Goal: Task Accomplishment & Management: Use online tool/utility

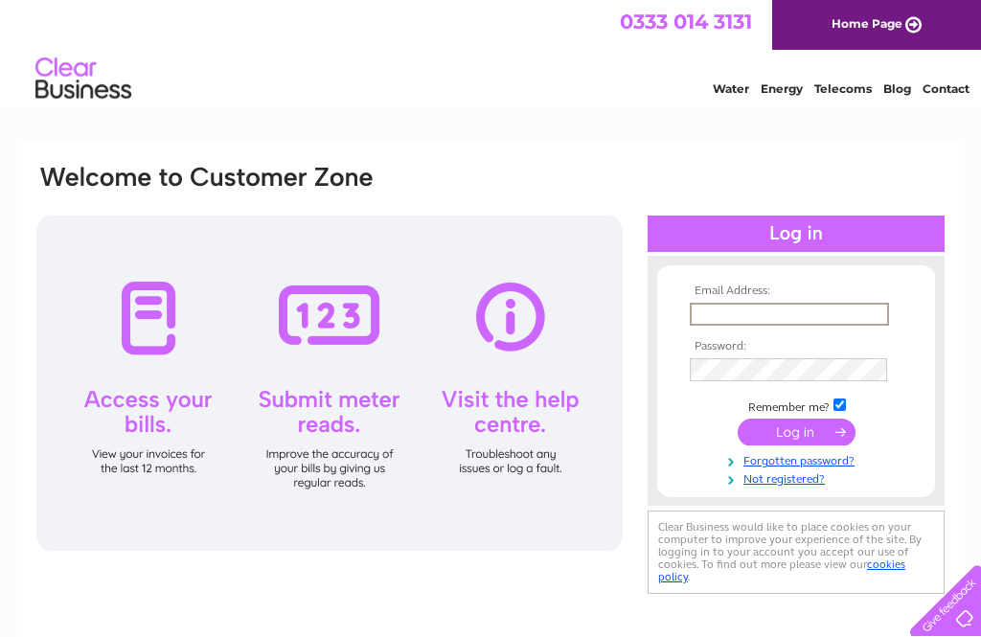
type input "[EMAIL_ADDRESS][DOMAIN_NAME]"
click at [796, 433] on input "submit" at bounding box center [797, 432] width 118 height 27
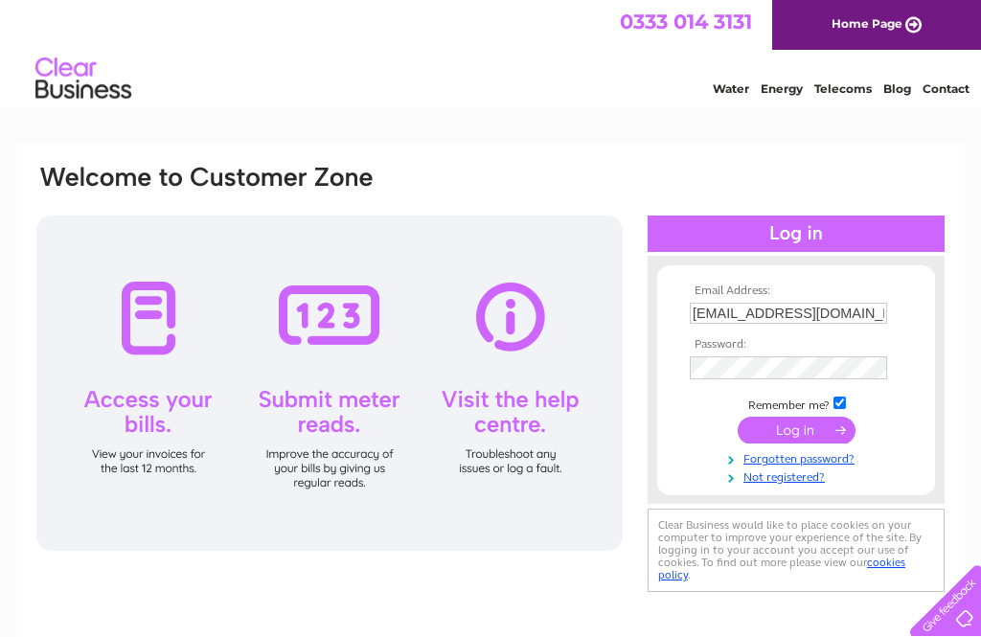
click at [809, 440] on input "submit" at bounding box center [797, 430] width 118 height 27
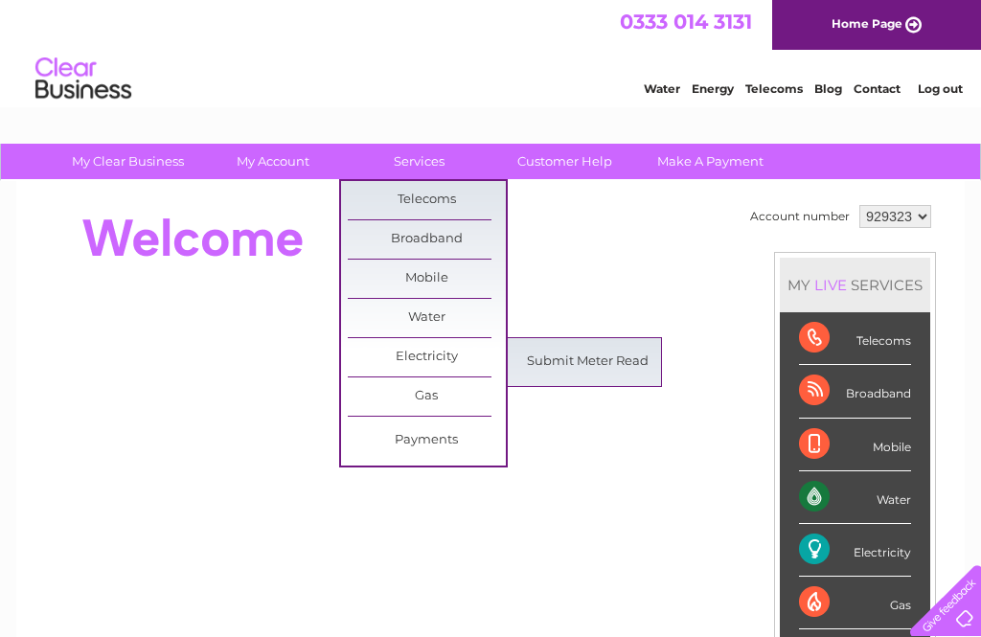
click at [601, 377] on link "Submit Meter Read" at bounding box center [588, 362] width 158 height 38
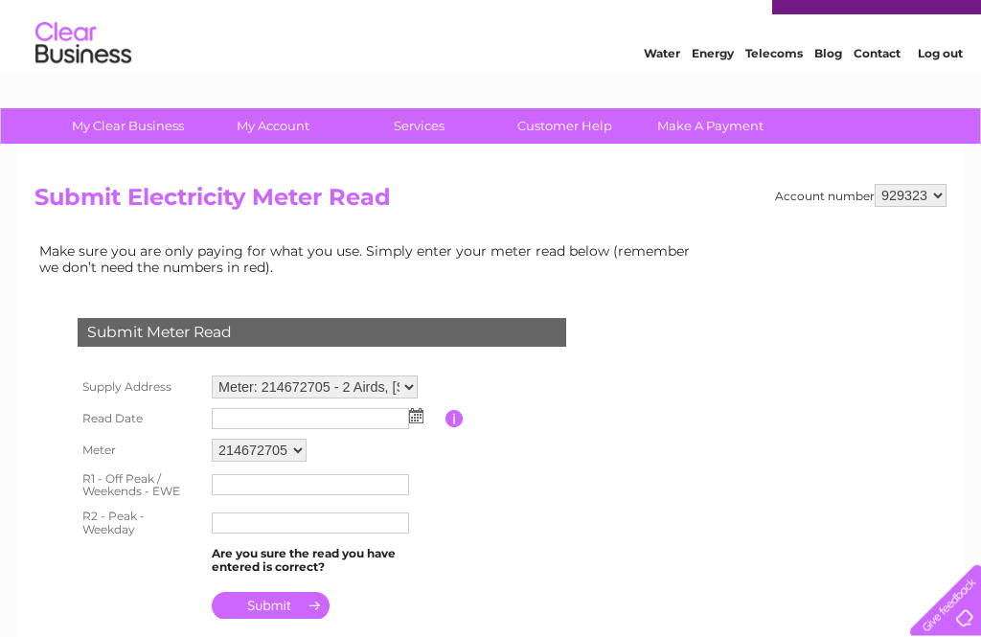
scroll to position [35, 0]
click at [421, 415] on img at bounding box center [416, 415] width 14 height 15
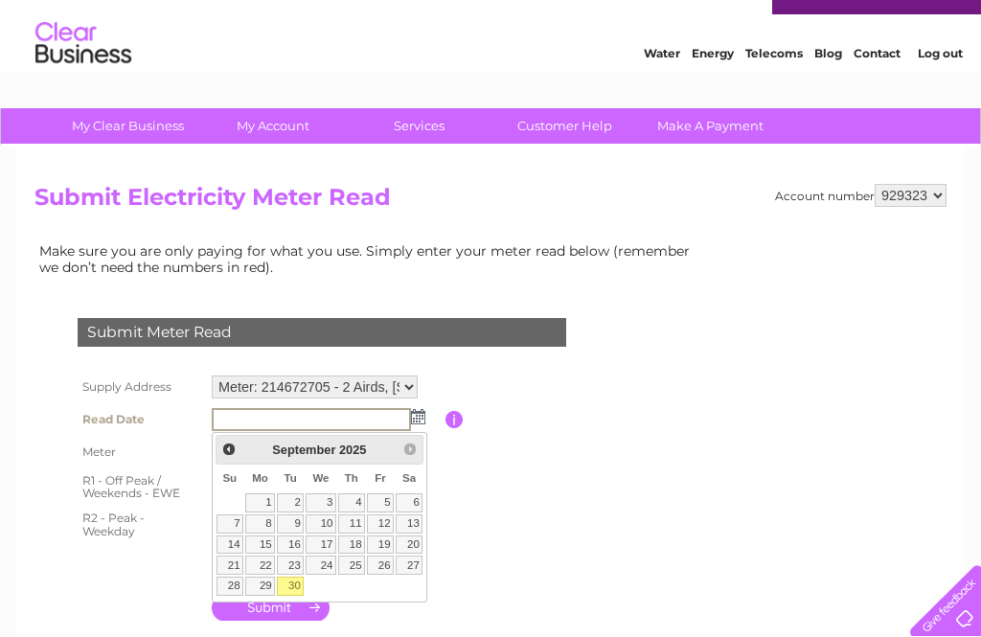
click at [297, 589] on link "30" at bounding box center [290, 586] width 27 height 19
type input "2025/09/30"
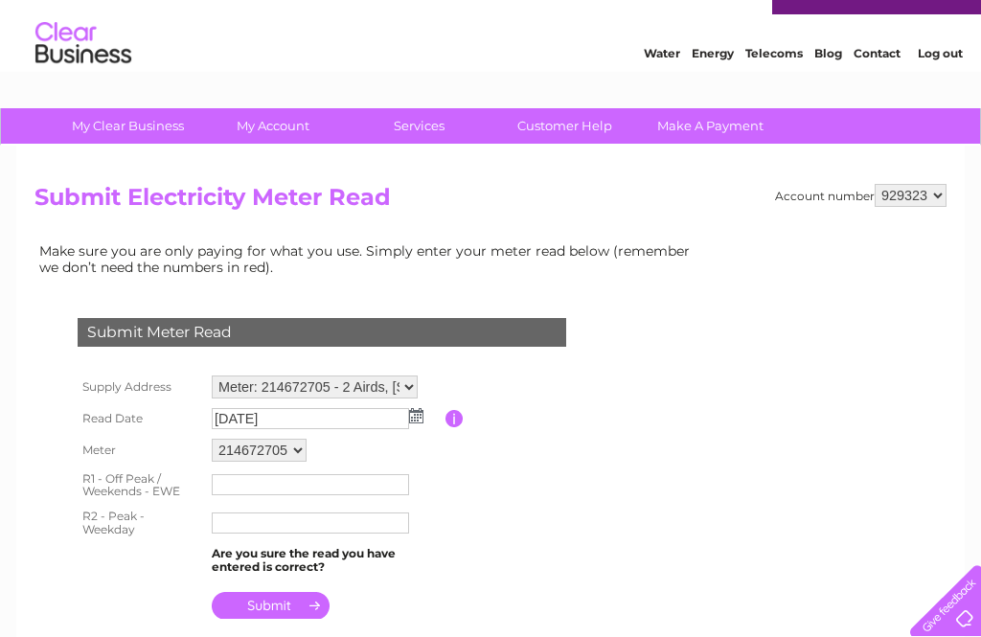
click at [348, 495] on input "text" at bounding box center [310, 484] width 197 height 21
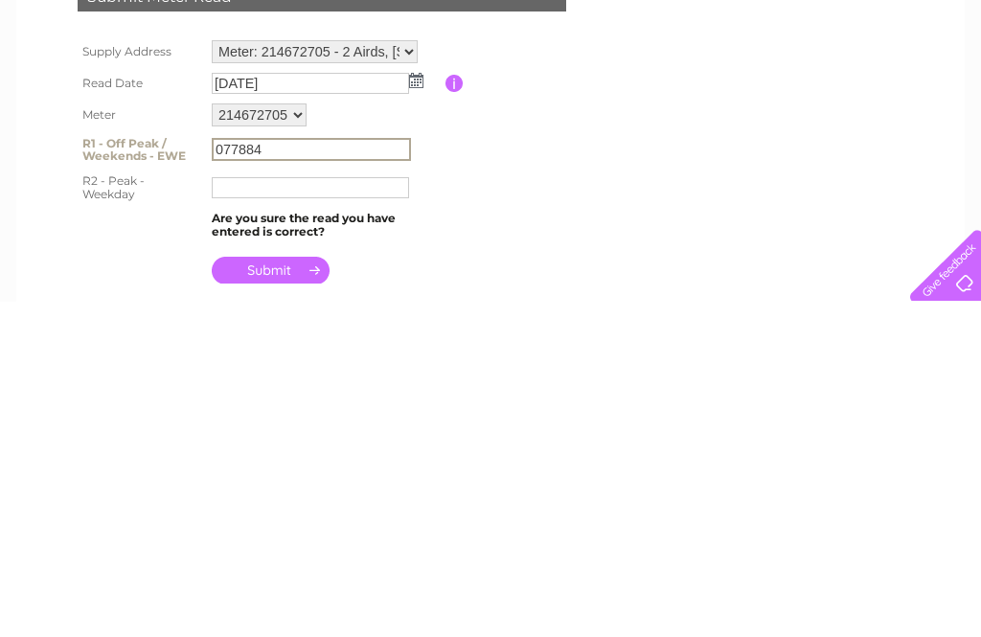
type input "077884"
click at [335, 513] on input "text" at bounding box center [310, 523] width 197 height 21
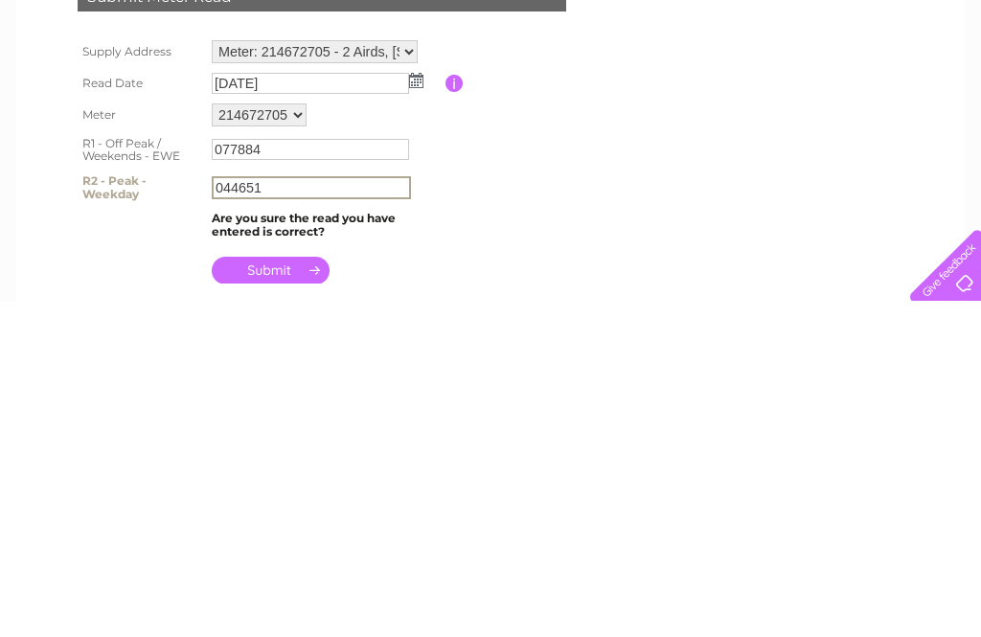
type input "044651"
click at [278, 592] on input "submit" at bounding box center [271, 605] width 118 height 27
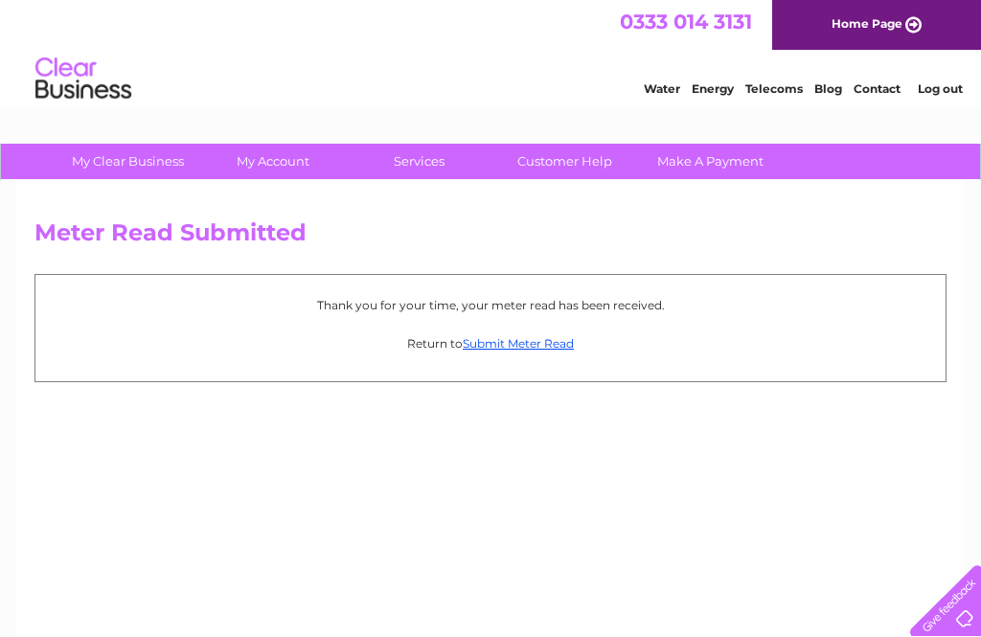
click at [533, 347] on link "Submit Meter Read" at bounding box center [518, 343] width 111 height 14
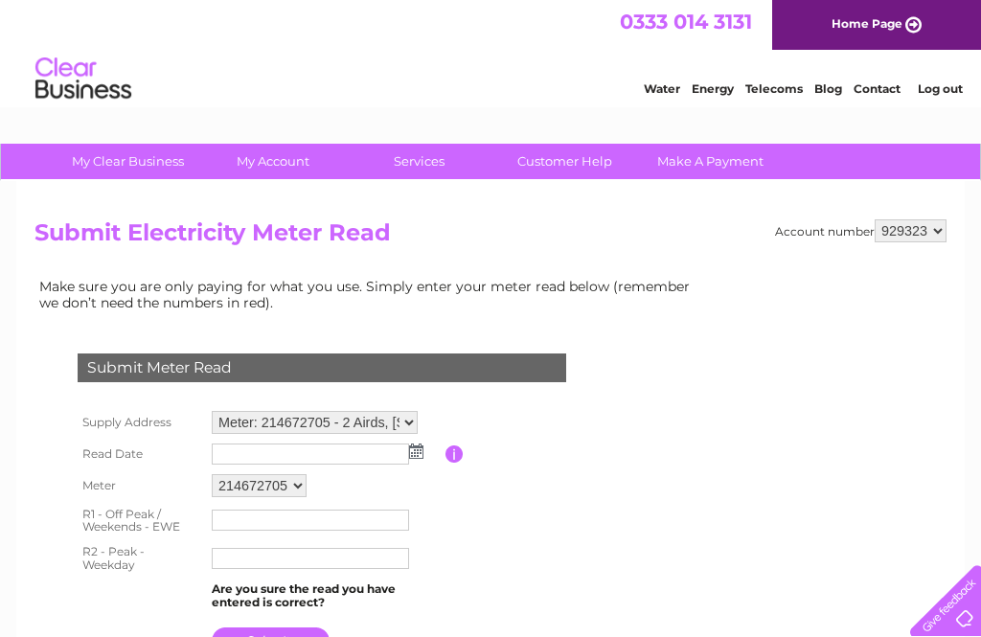
click at [379, 424] on select "Meter: 214672705 - 2 Airds, Carradale East, Campbeltown, PA28 6RY Meter: 215140…" at bounding box center [315, 422] width 206 height 23
select select "131388"
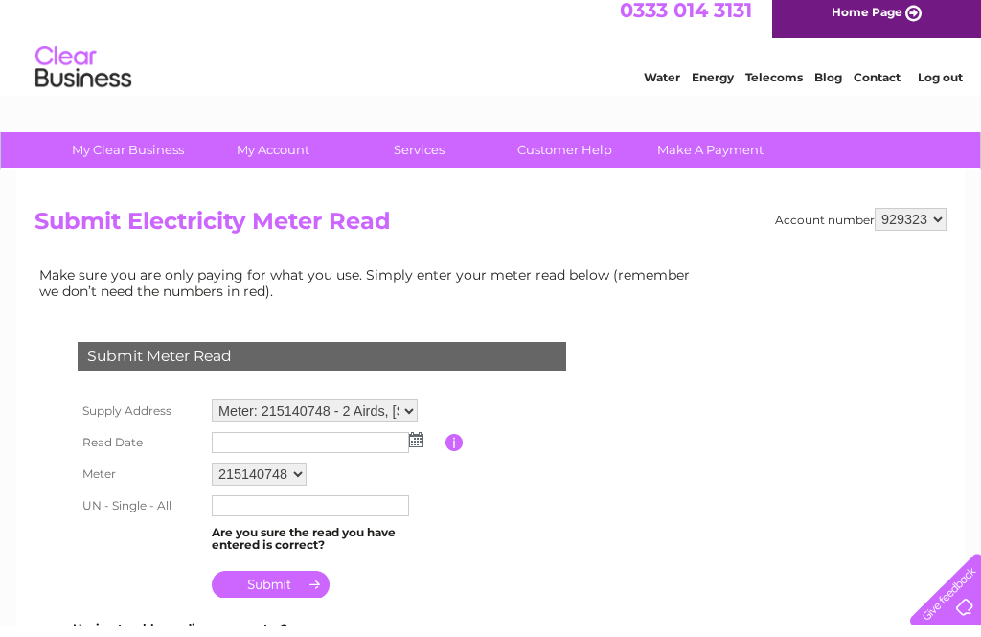
scroll to position [2, 0]
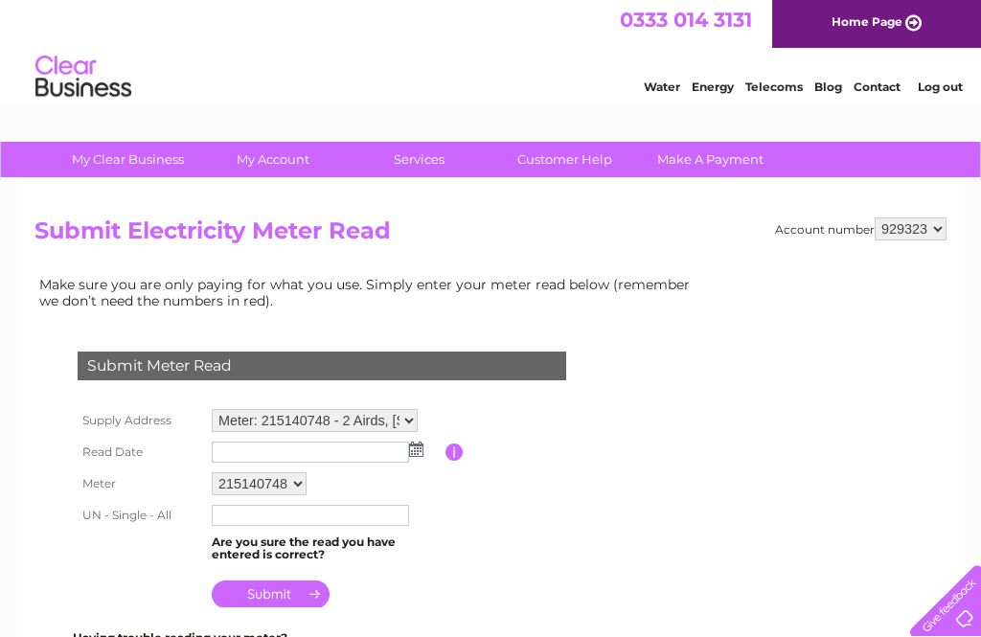
click at [408, 459] on input "text" at bounding box center [310, 452] width 197 height 21
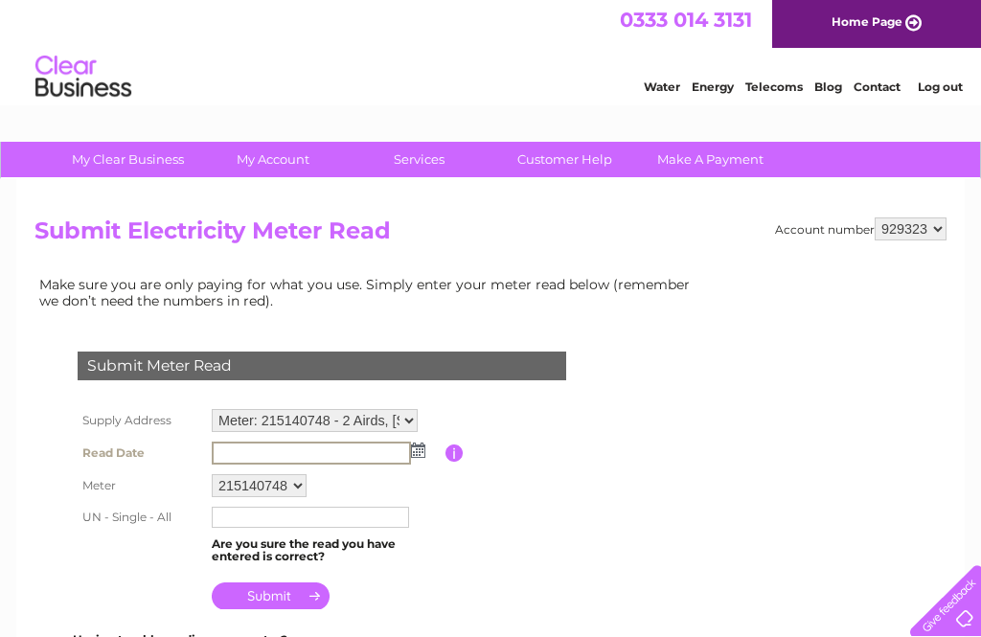
click at [418, 457] on img at bounding box center [418, 450] width 14 height 15
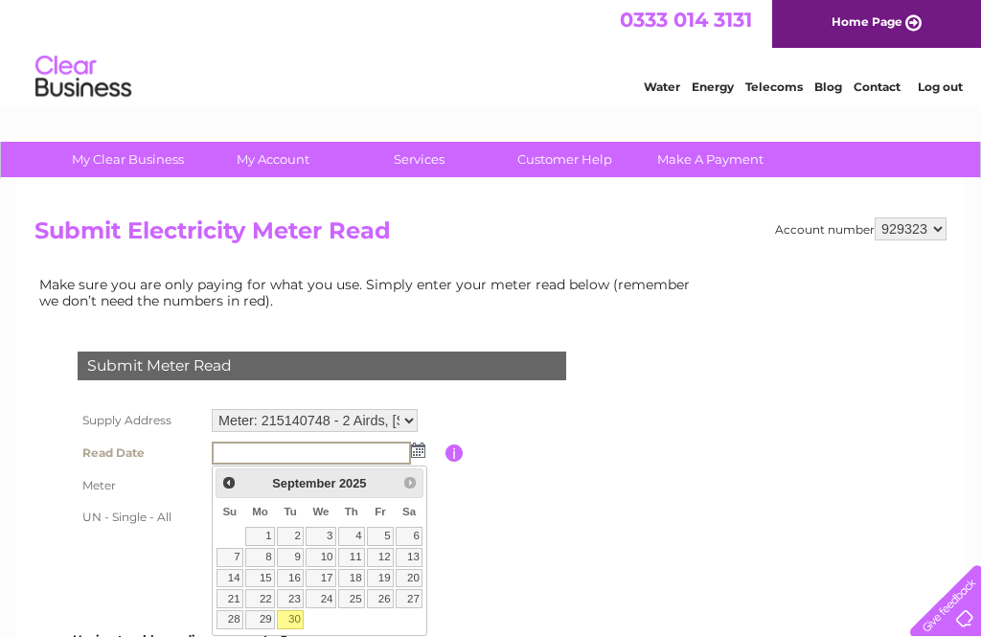
click at [299, 624] on link "30" at bounding box center [290, 619] width 27 height 19
type input "2025/09/30"
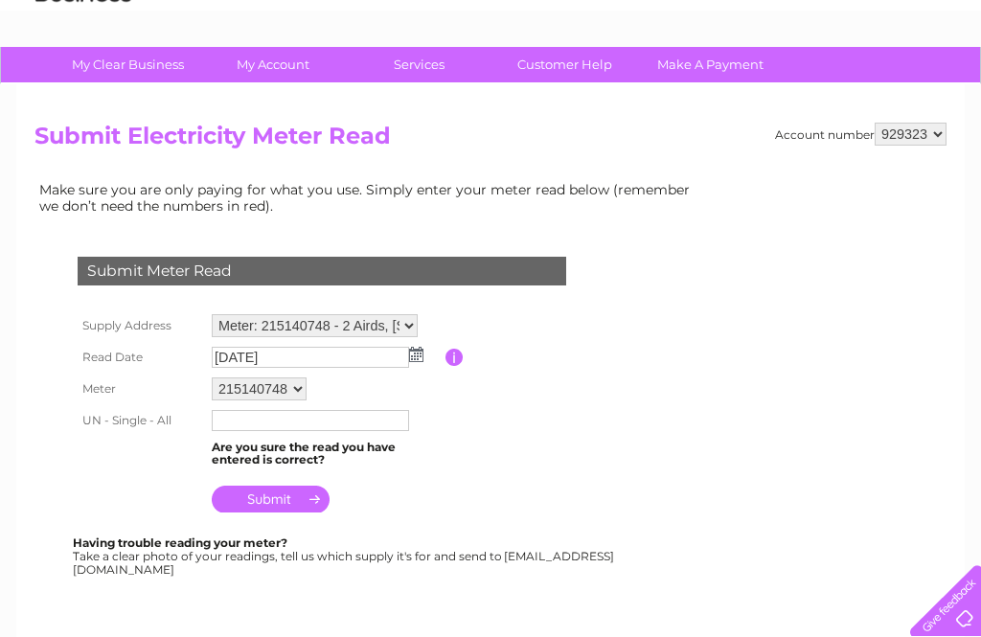
scroll to position [98, 0]
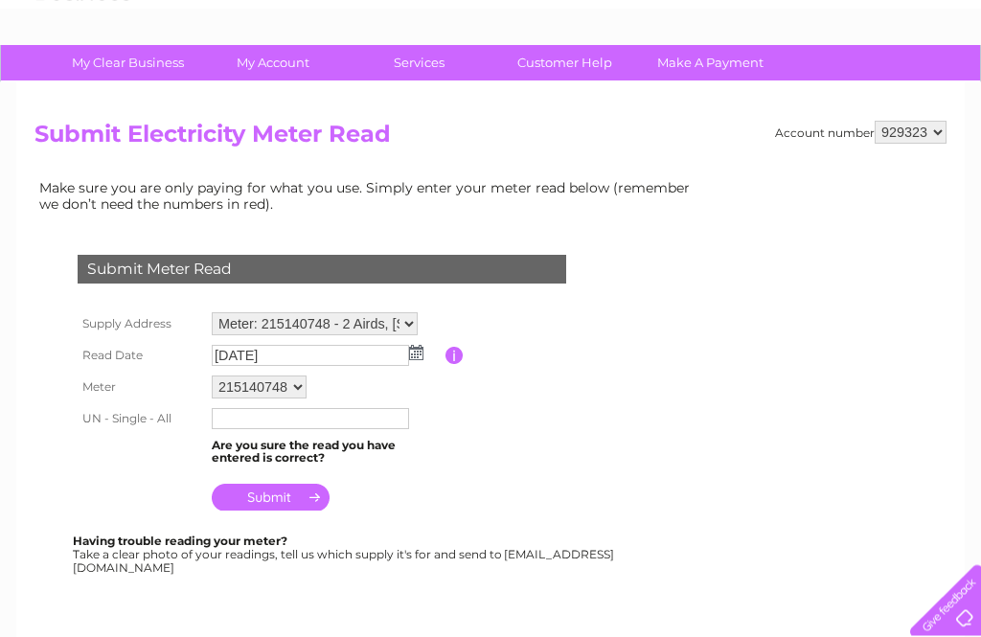
click at [361, 423] on input "text" at bounding box center [310, 419] width 197 height 21
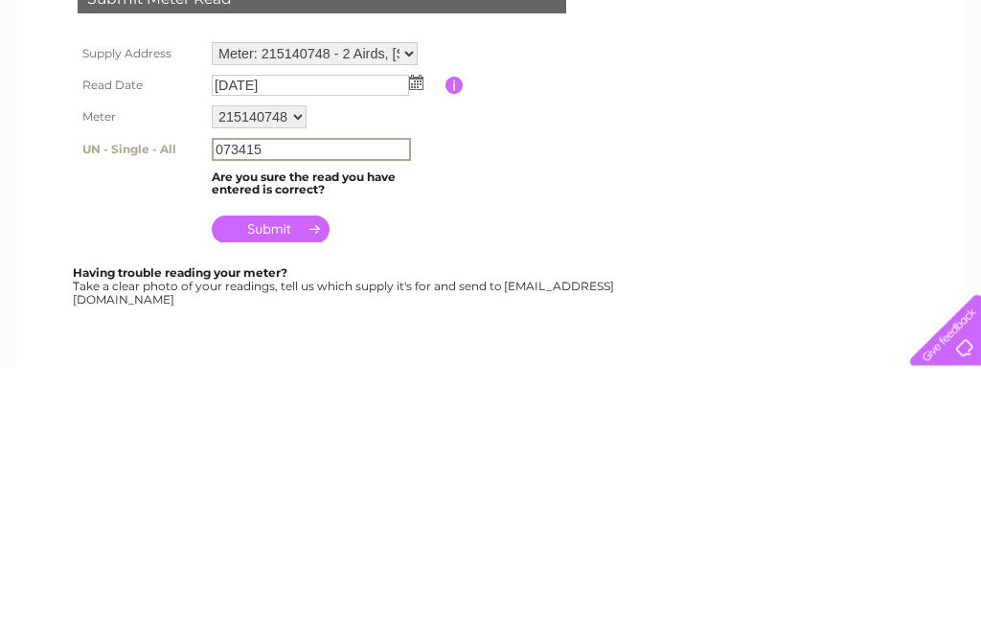
type input "073415"
click at [300, 487] on input "submit" at bounding box center [271, 500] width 118 height 27
